Goal: Task Accomplishment & Management: Use online tool/utility

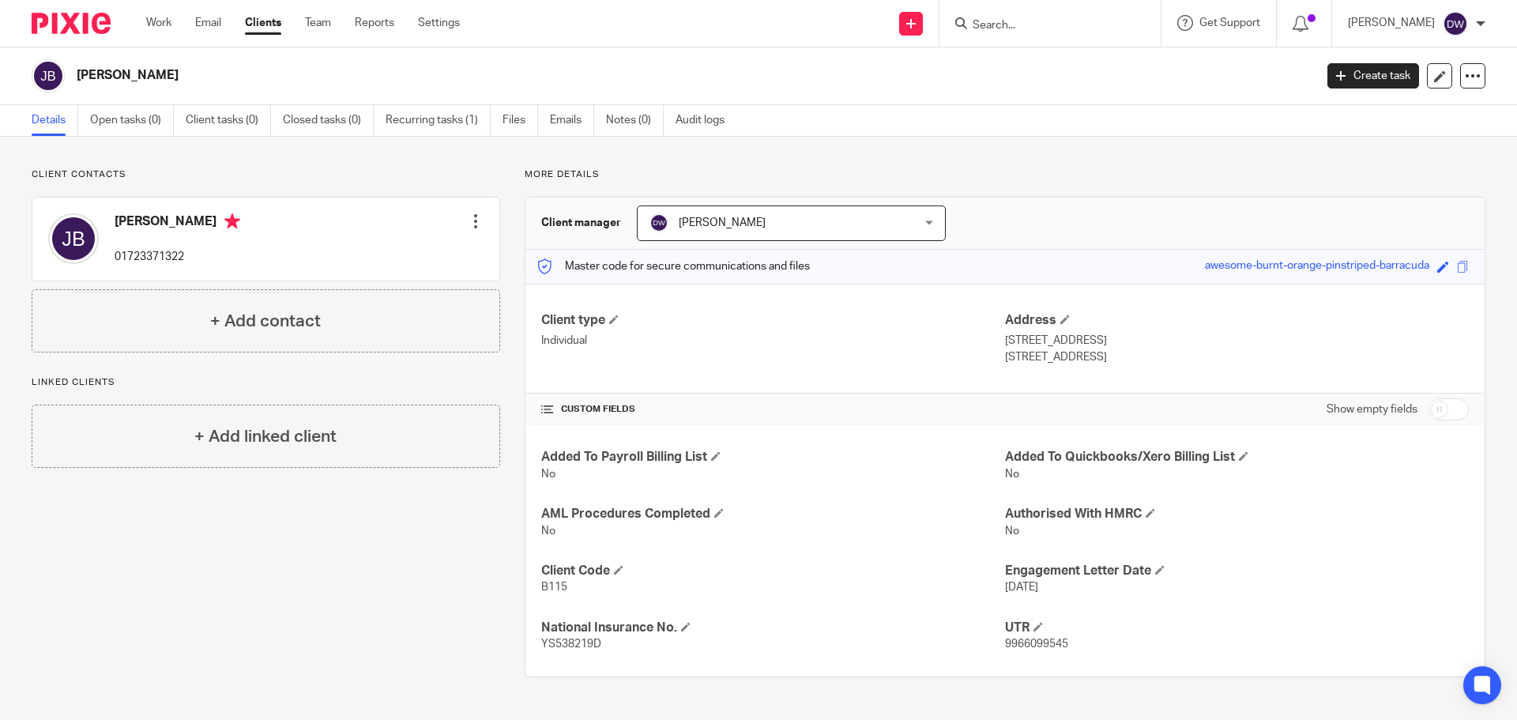
click at [991, 27] on input "Search" at bounding box center [1042, 26] width 142 height 14
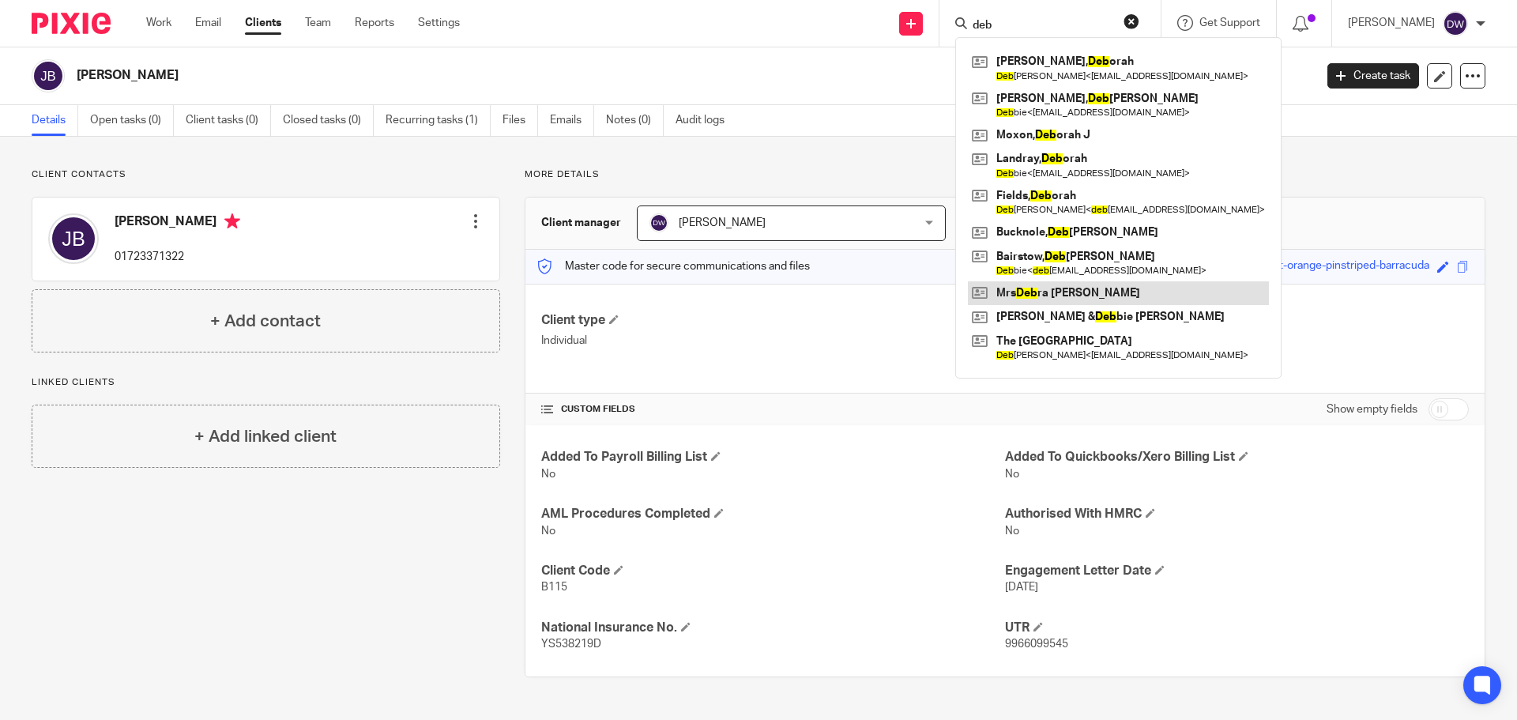
type input "deb"
click at [1102, 301] on link at bounding box center [1118, 293] width 301 height 24
click at [1089, 291] on link at bounding box center [1118, 293] width 301 height 24
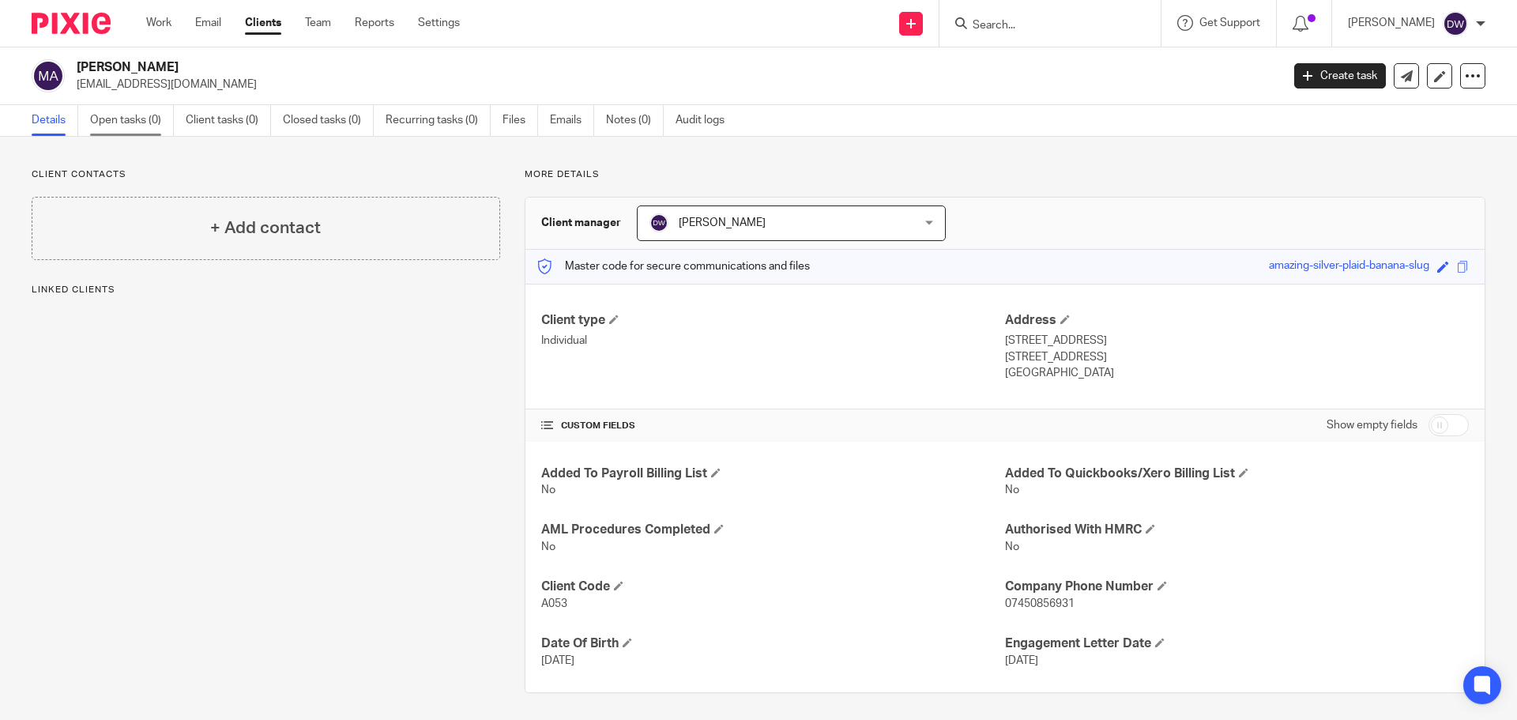
click at [145, 122] on link "Open tasks (0)" at bounding box center [132, 120] width 84 height 31
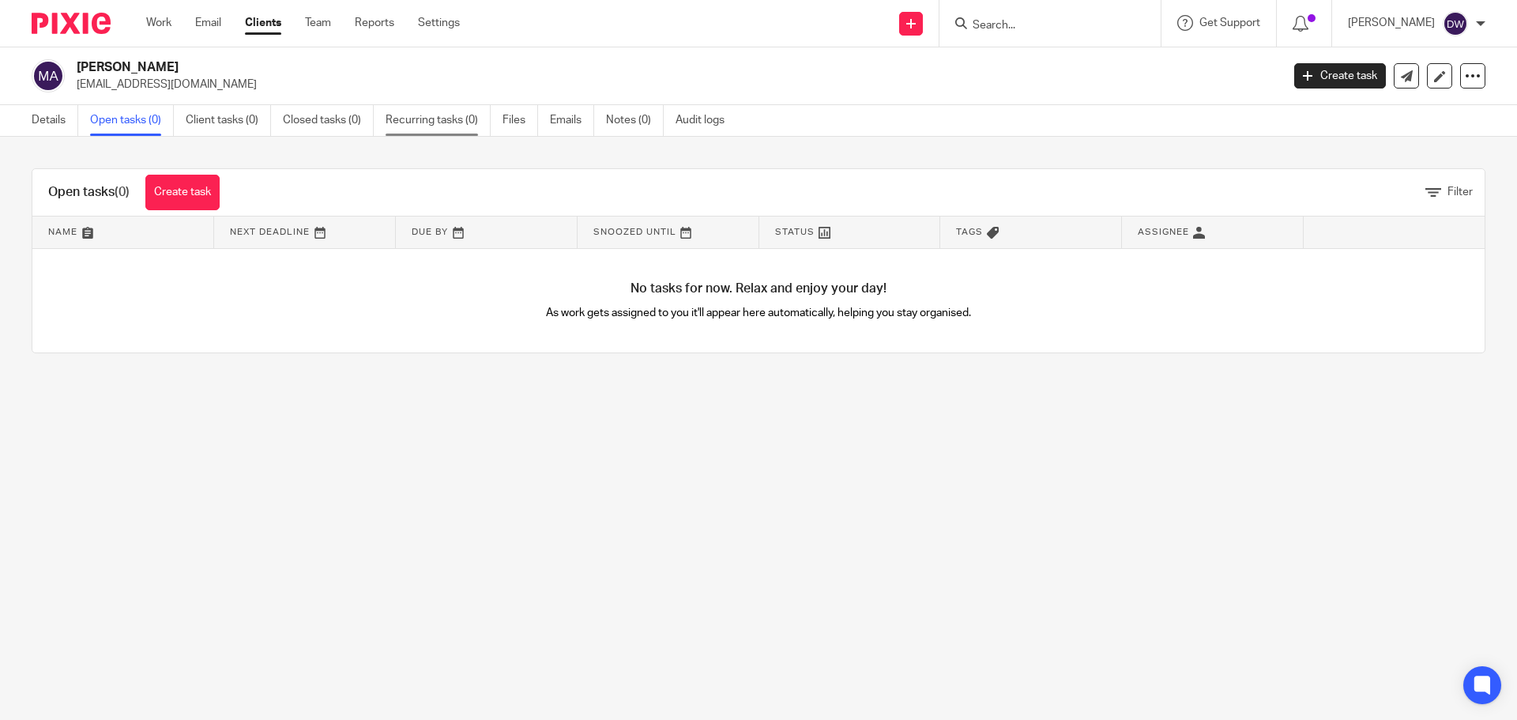
click at [437, 112] on link "Recurring tasks (0)" at bounding box center [438, 120] width 105 height 31
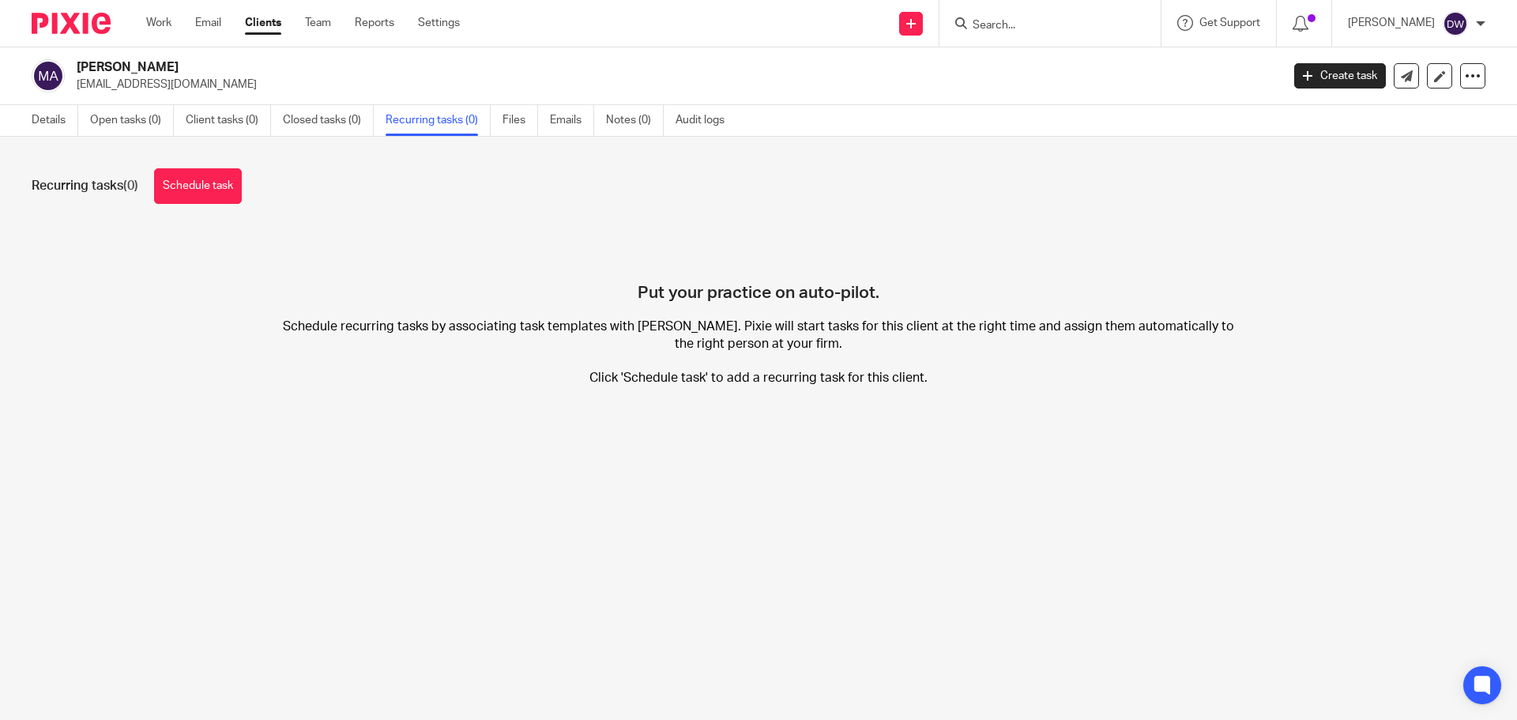
click at [216, 208] on div "Recurring tasks (0) Schedule task Put your practice on auto-pilot. Schedule rec…" at bounding box center [758, 289] width 1517 height 305
click at [205, 189] on link "Schedule task" at bounding box center [198, 186] width 88 height 36
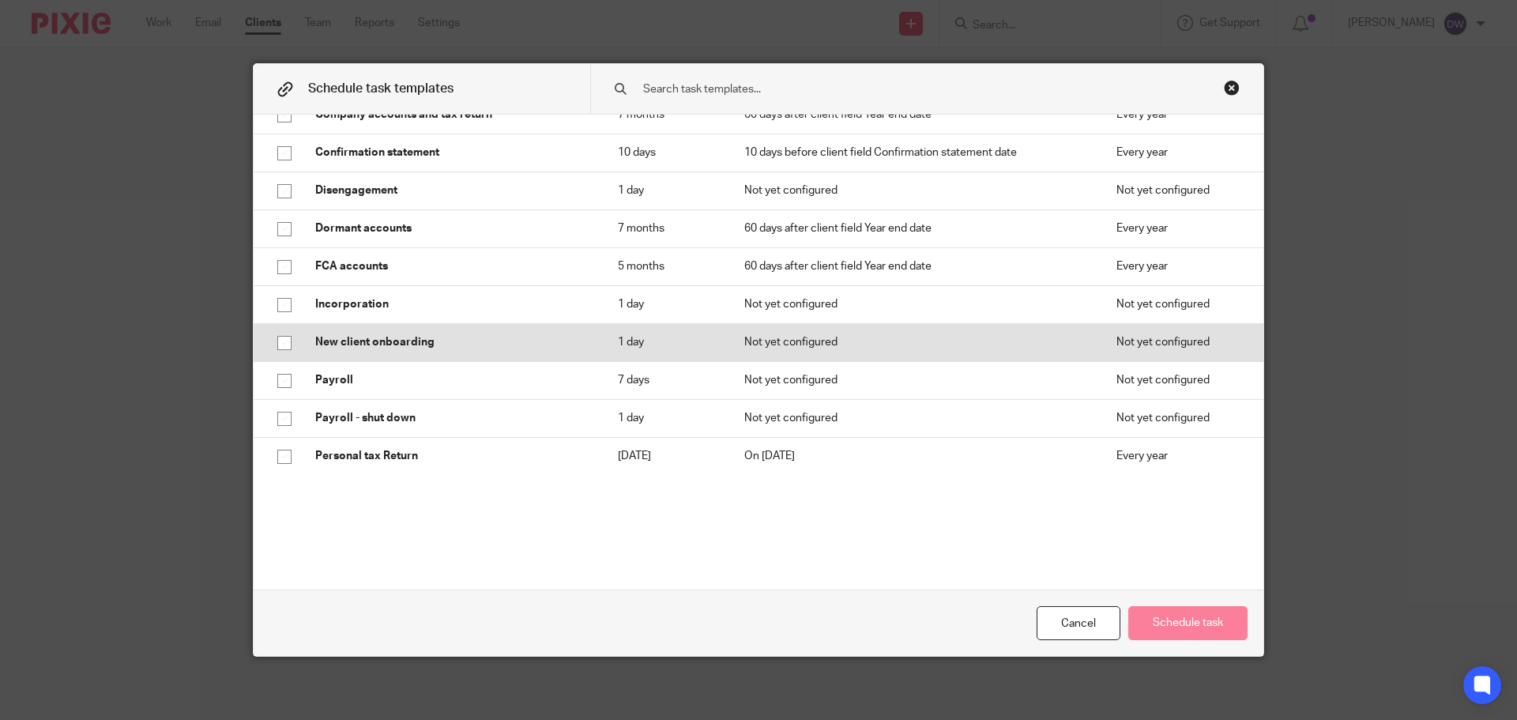
scroll to position [237, 0]
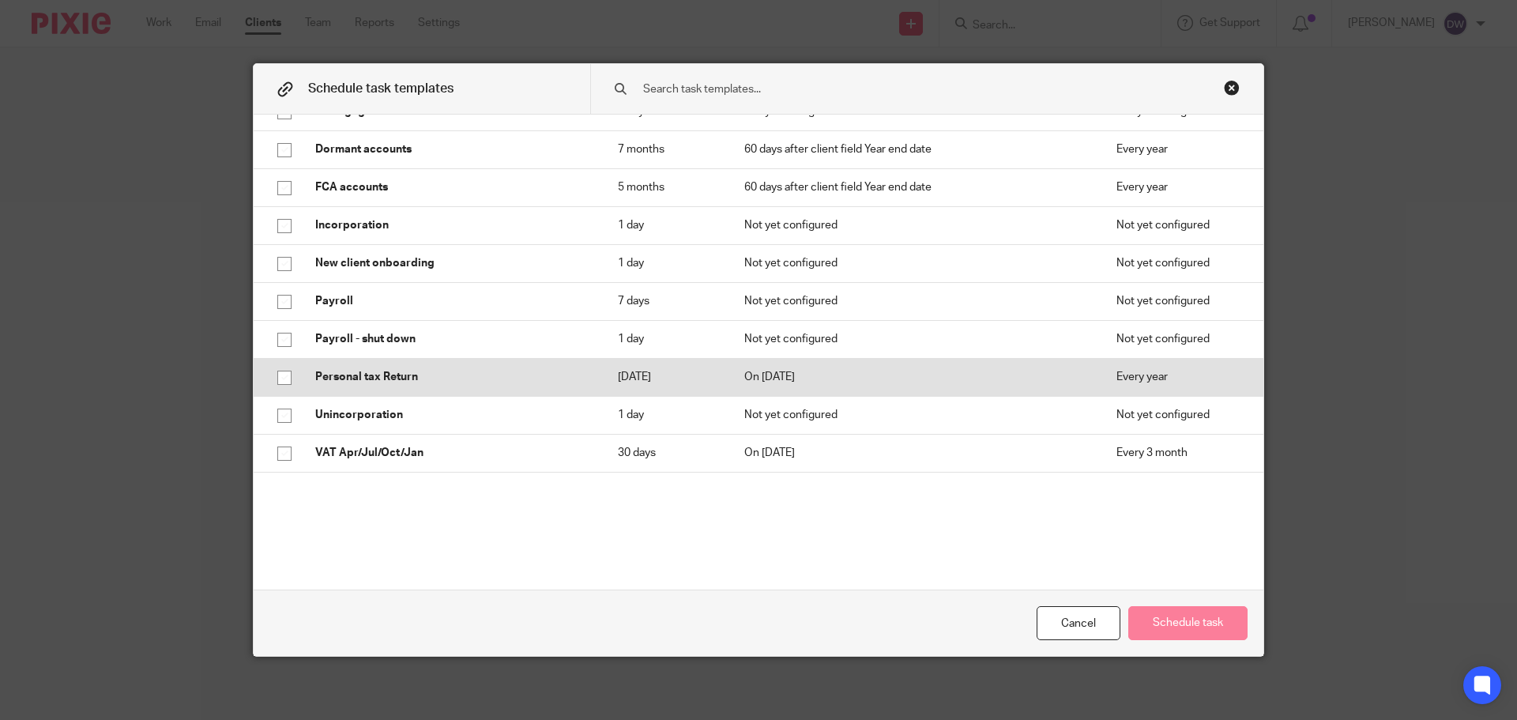
click at [394, 385] on p "Personal tax Return" at bounding box center [450, 377] width 271 height 16
checkbox input "true"
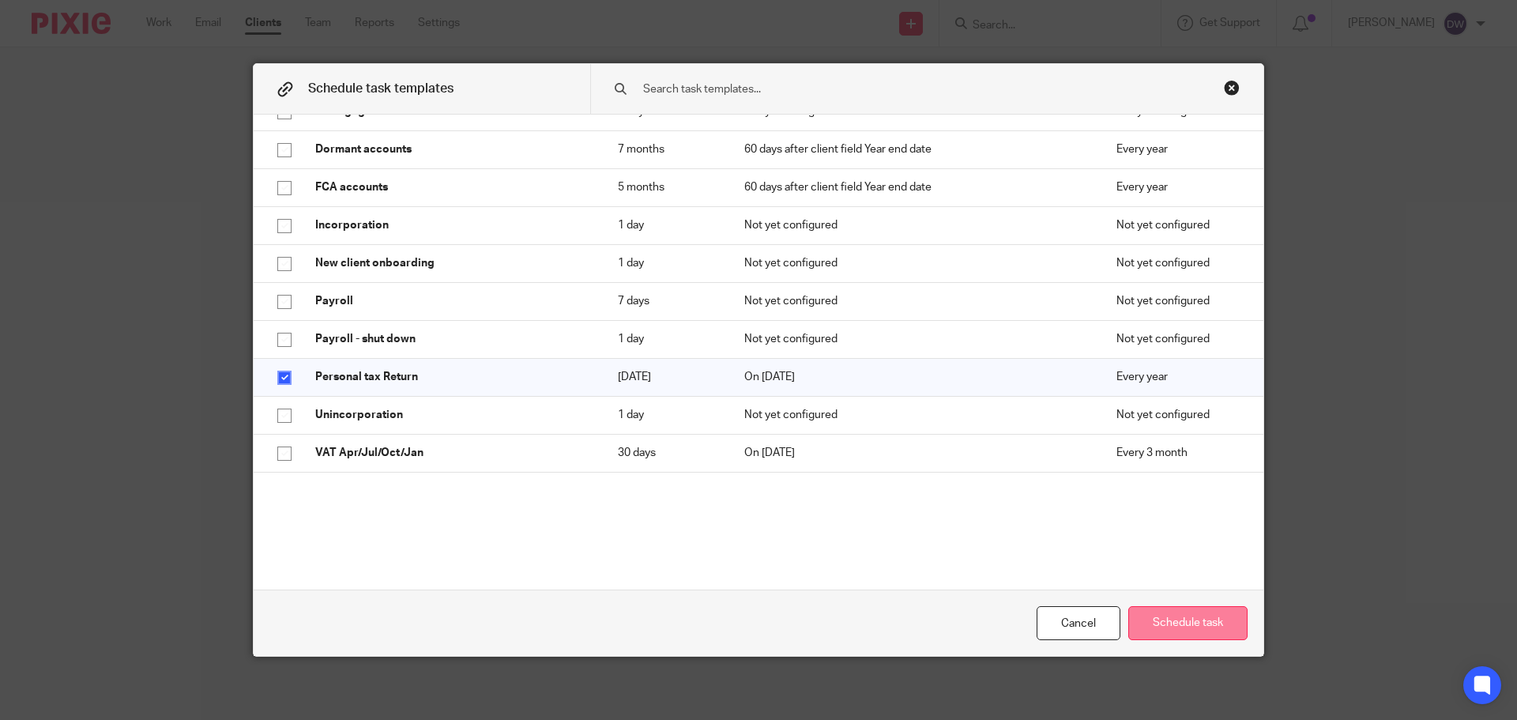
click at [1172, 612] on button "Schedule task" at bounding box center [1187, 623] width 119 height 34
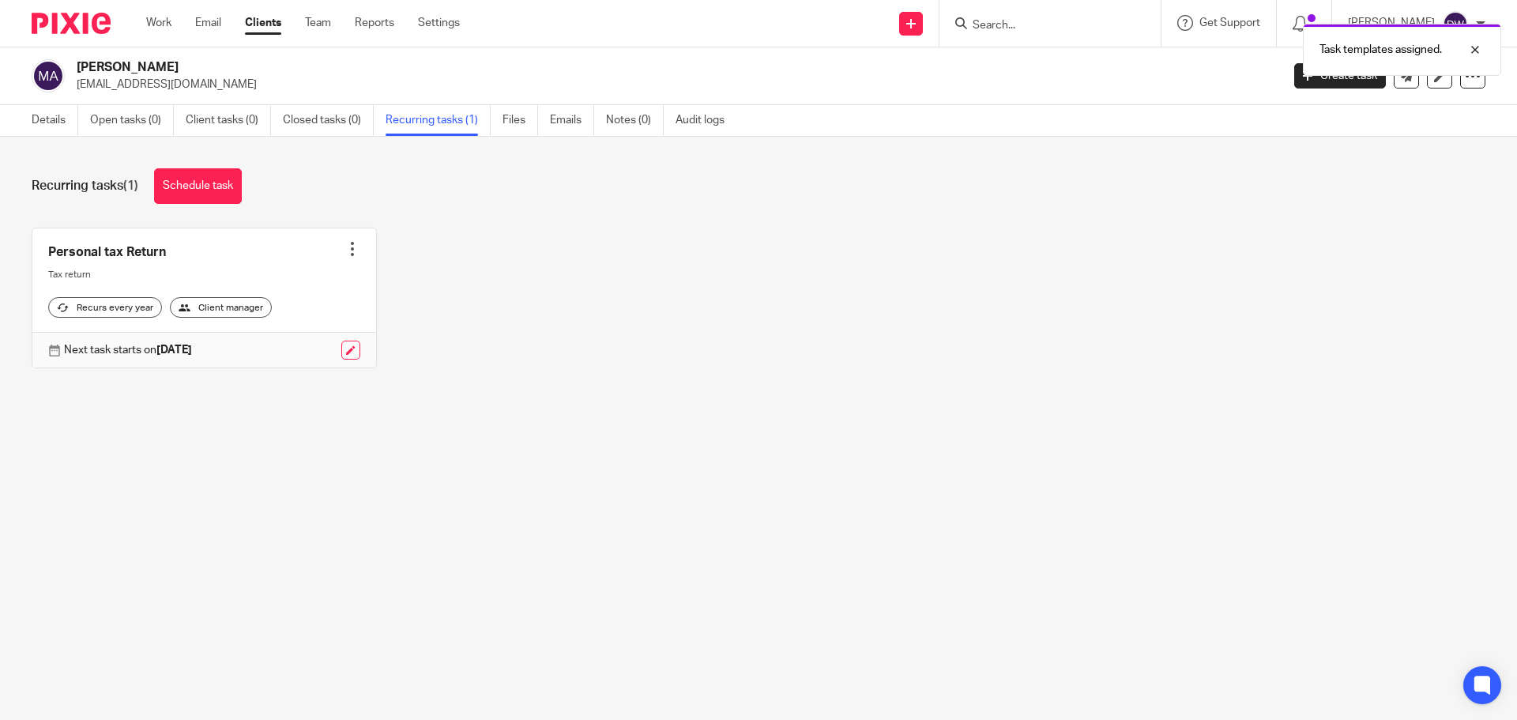
click at [513, 406] on div "Recurring tasks (1) Schedule task Personal tax Return Create task Clone templat…" at bounding box center [758, 280] width 1517 height 287
